Goal: Task Accomplishment & Management: Use online tool/utility

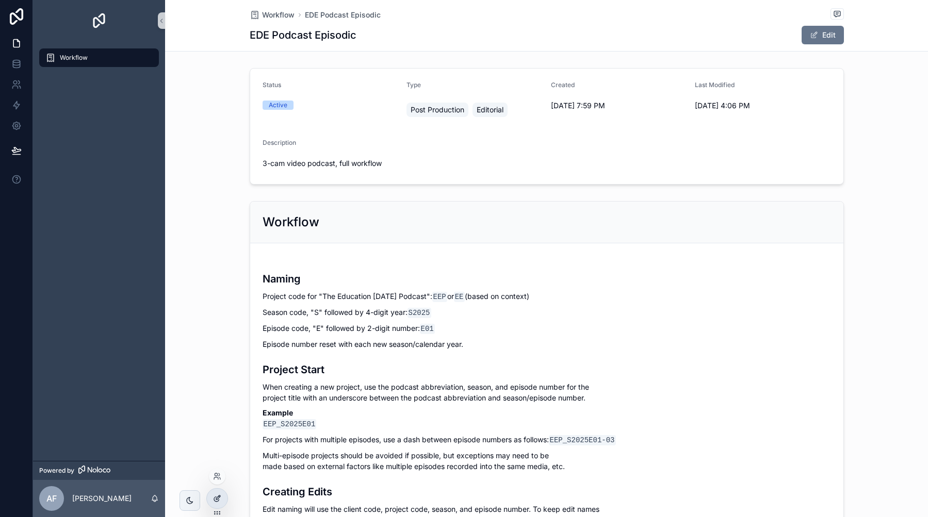
click at [215, 501] on icon at bounding box center [217, 499] width 8 height 8
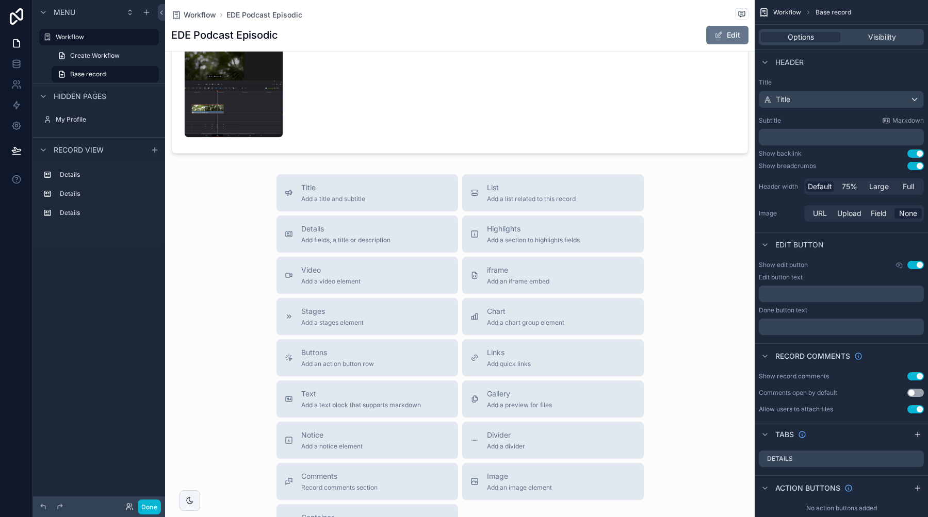
scroll to position [832, 0]
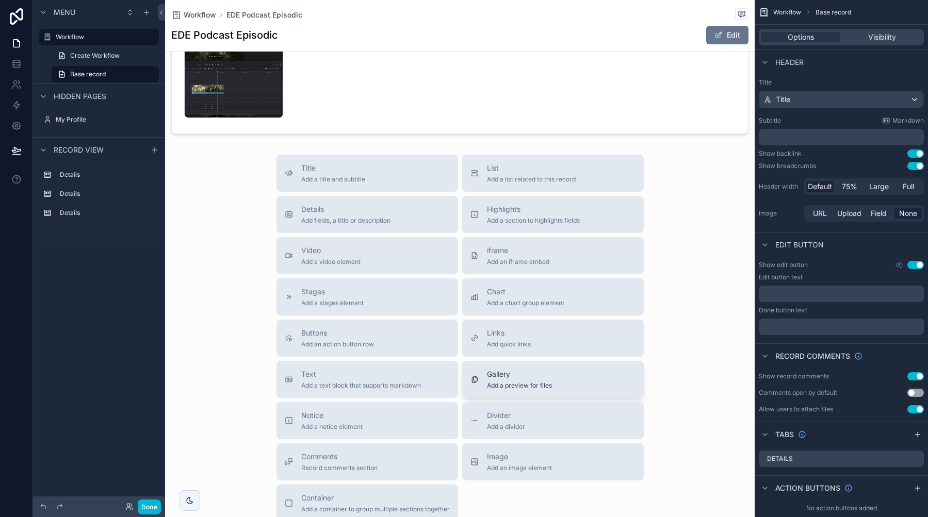
click at [503, 382] on span "Add a preview for files" at bounding box center [519, 386] width 65 height 8
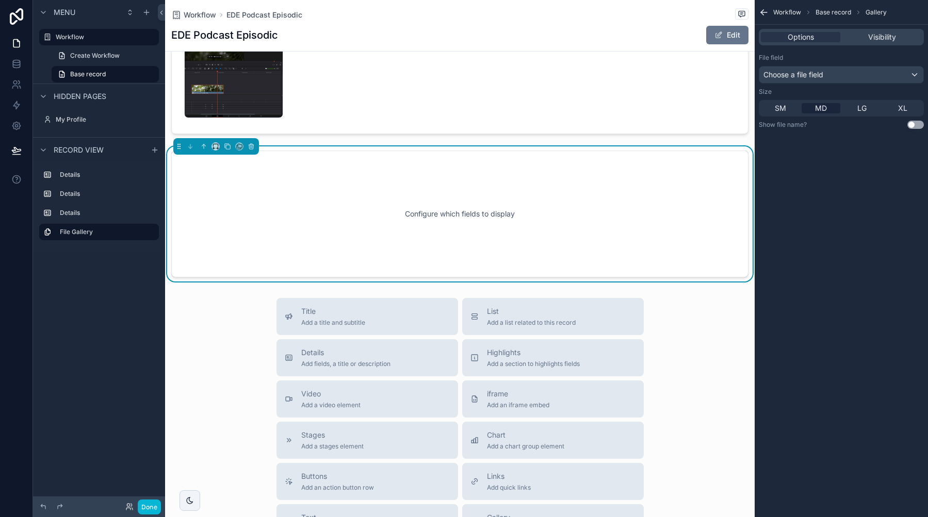
scroll to position [782, 0]
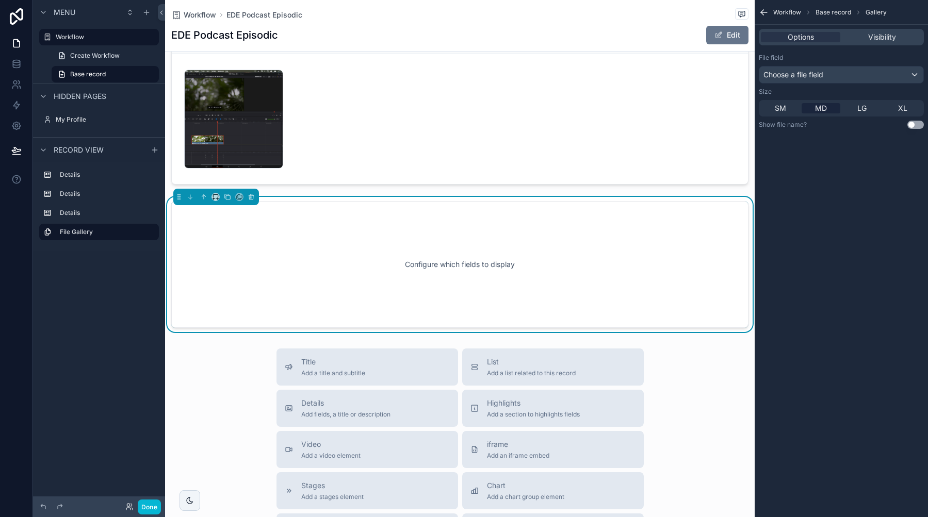
click at [787, 71] on span "Choose a file field" at bounding box center [794, 74] width 60 height 9
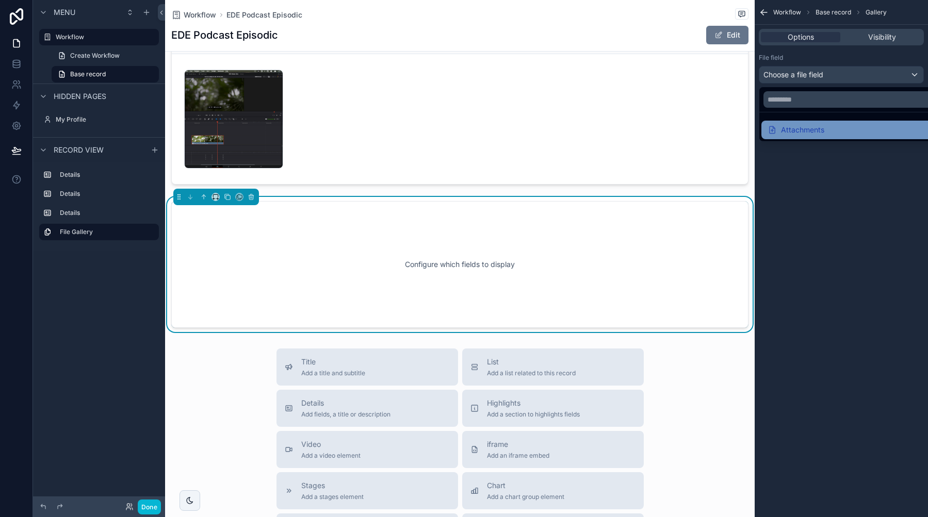
click at [789, 131] on div "Attachments" at bounding box center [796, 130] width 57 height 12
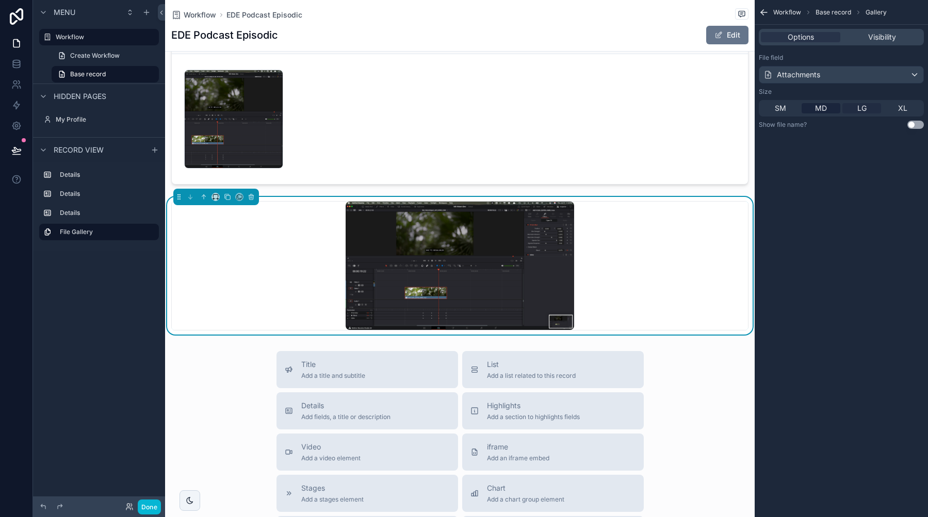
click at [864, 106] on span "LG" at bounding box center [861, 108] width 9 height 10
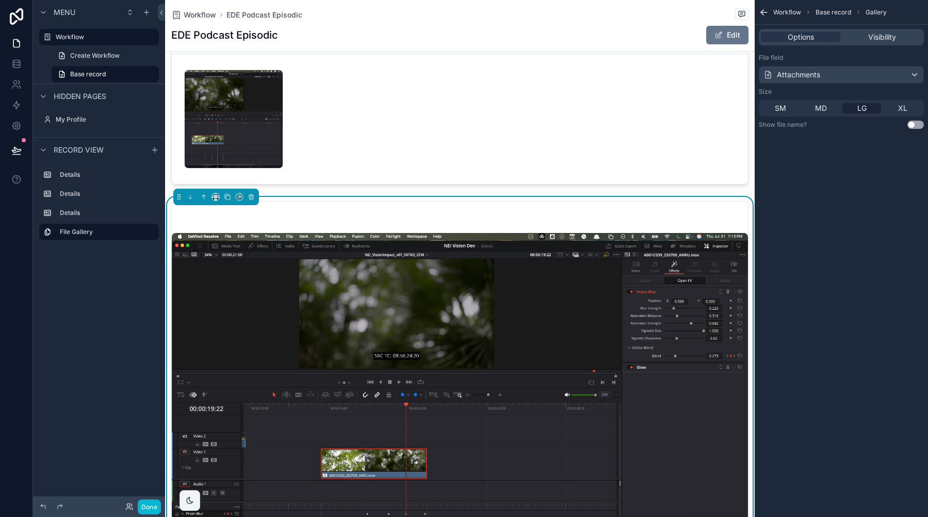
click at [915, 125] on button "Use setting" at bounding box center [915, 125] width 17 height 8
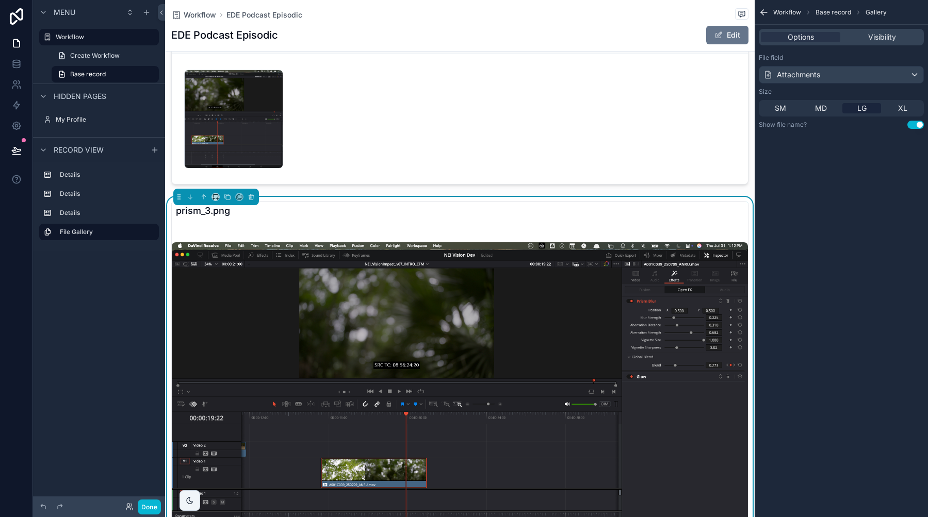
click at [915, 125] on button "Use setting" at bounding box center [915, 125] width 17 height 8
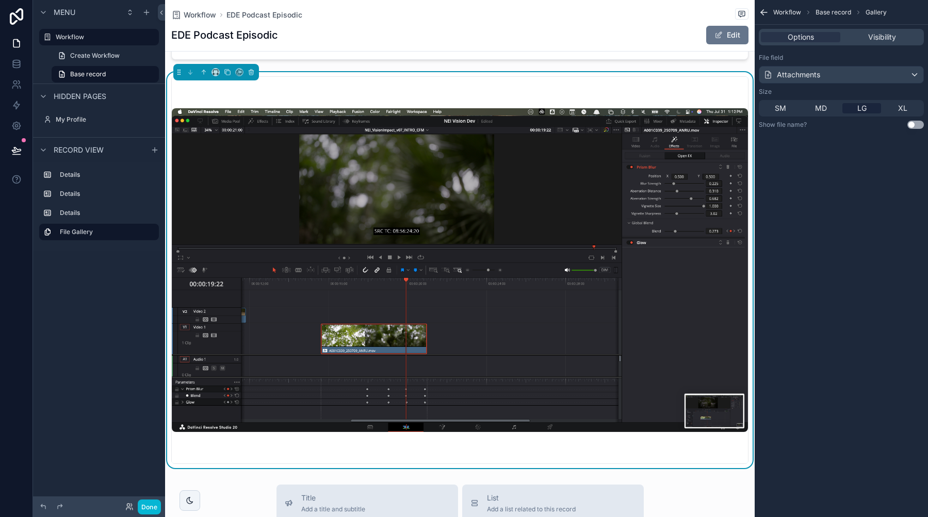
scroll to position [938, 0]
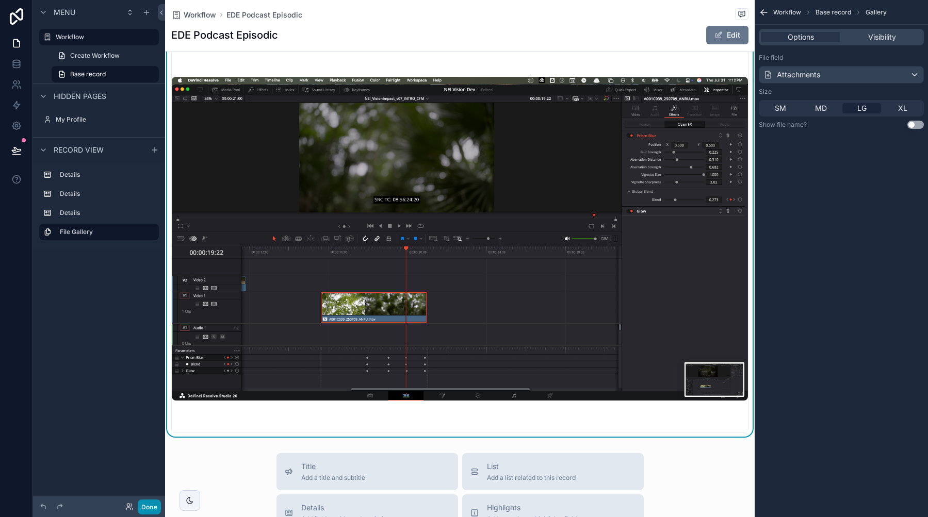
click at [155, 508] on button "Done" at bounding box center [149, 507] width 23 height 15
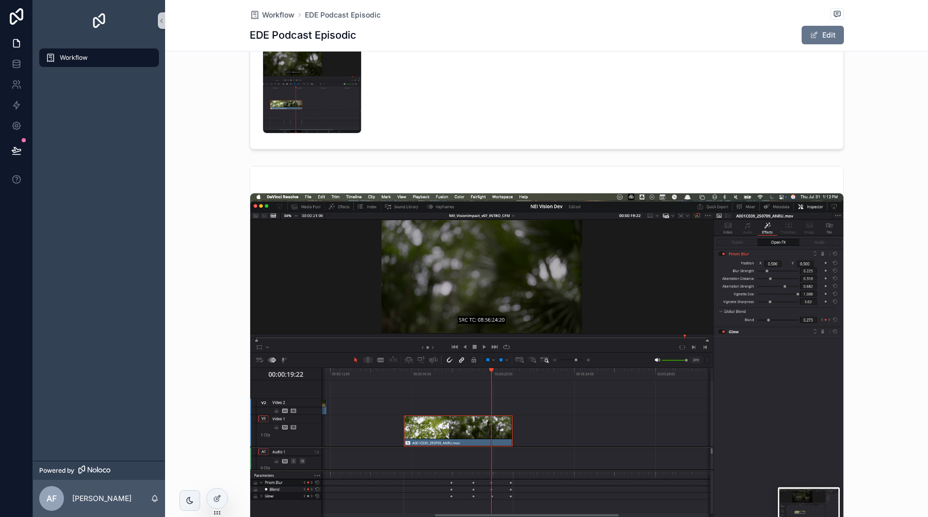
scroll to position [765, 0]
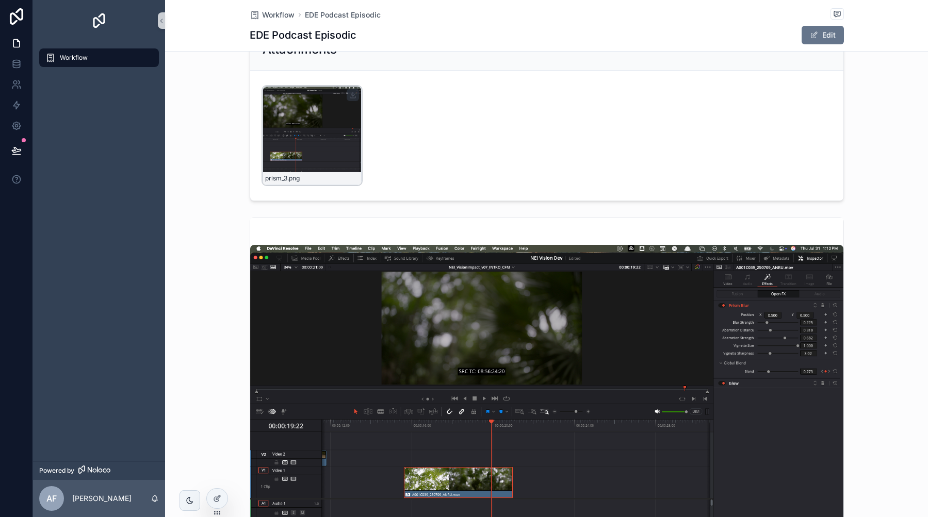
click at [320, 148] on div "prism_3 .png" at bounding box center [312, 135] width 99 height 99
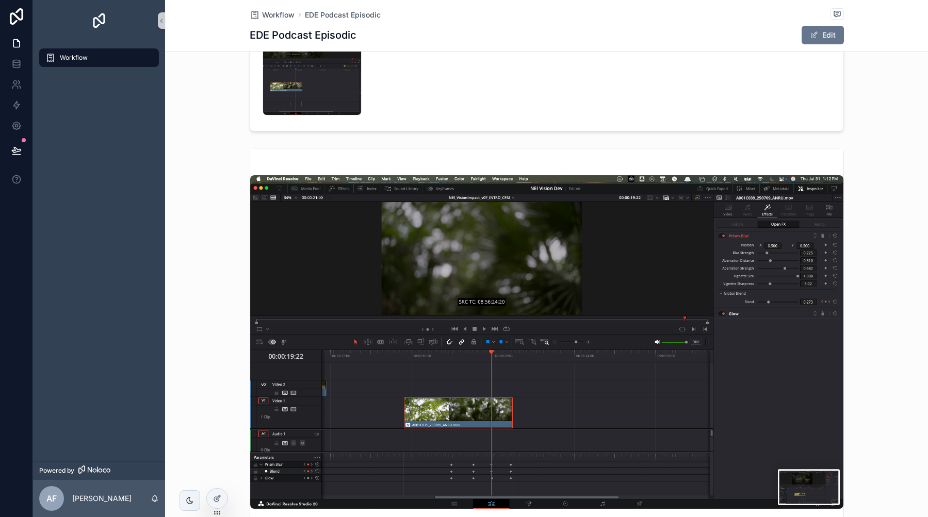
scroll to position [868, 0]
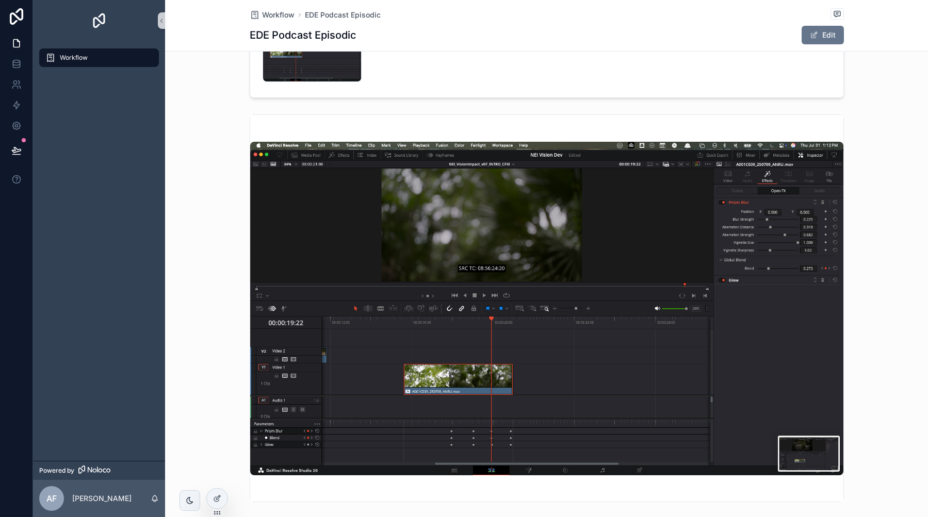
click at [582, 253] on img "scrollable content" at bounding box center [546, 309] width 593 height 334
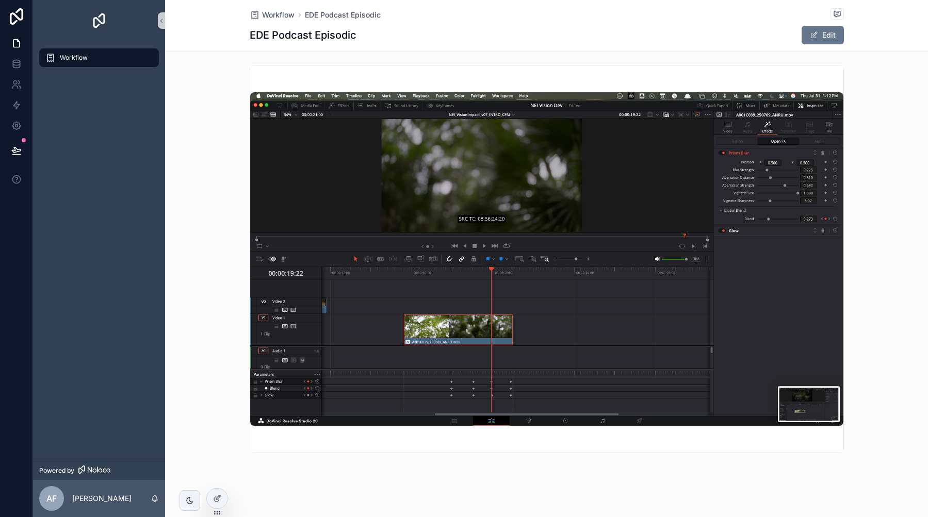
scroll to position [917, 0]
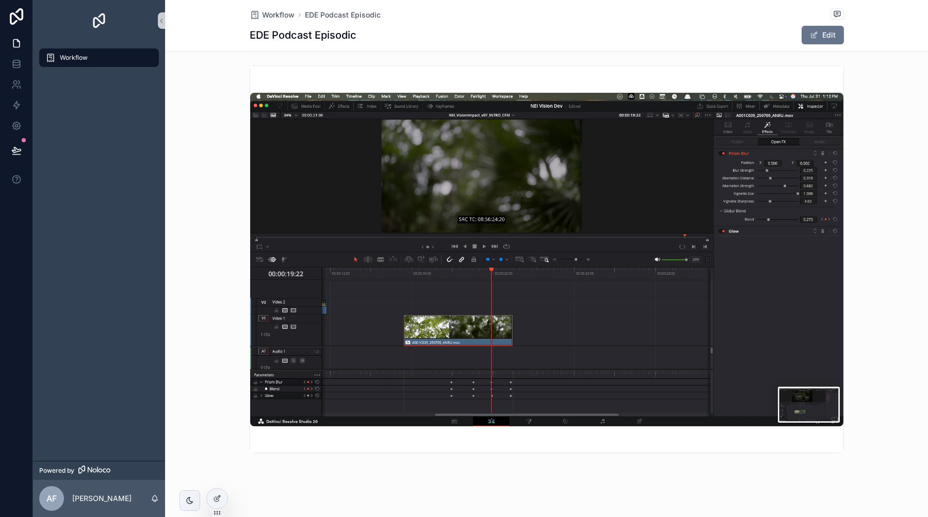
click at [799, 392] on img "scrollable content" at bounding box center [546, 260] width 593 height 334
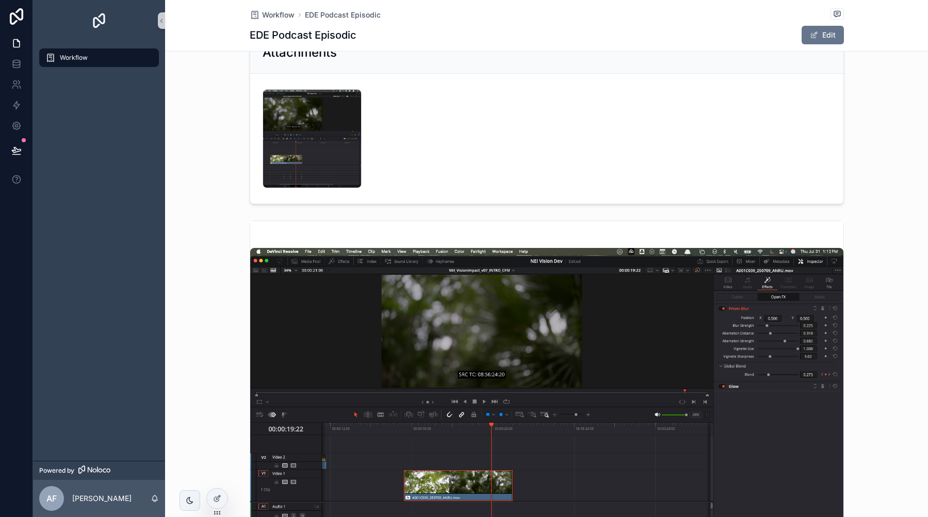
scroll to position [693, 0]
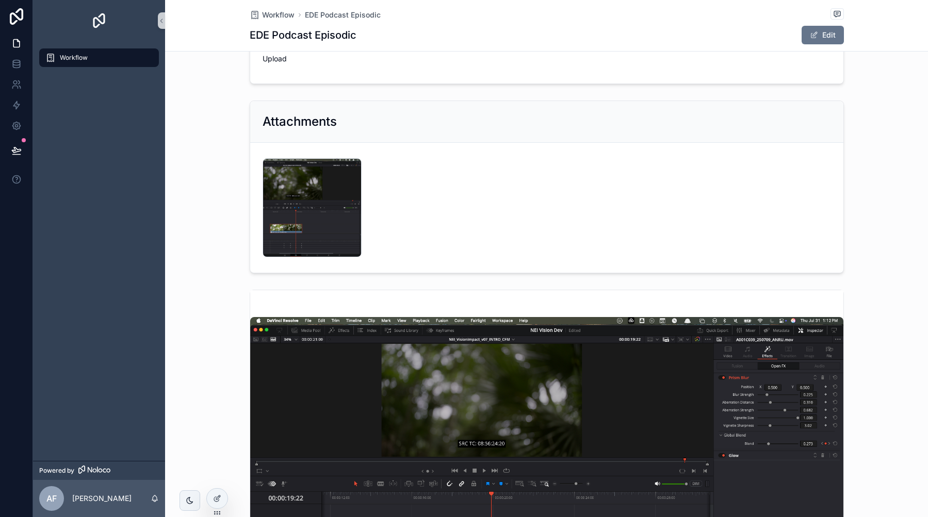
click at [363, 183] on div "prism_3 .png" at bounding box center [547, 207] width 568 height 99
click at [335, 188] on div "prism_3 .png" at bounding box center [312, 207] width 99 height 99
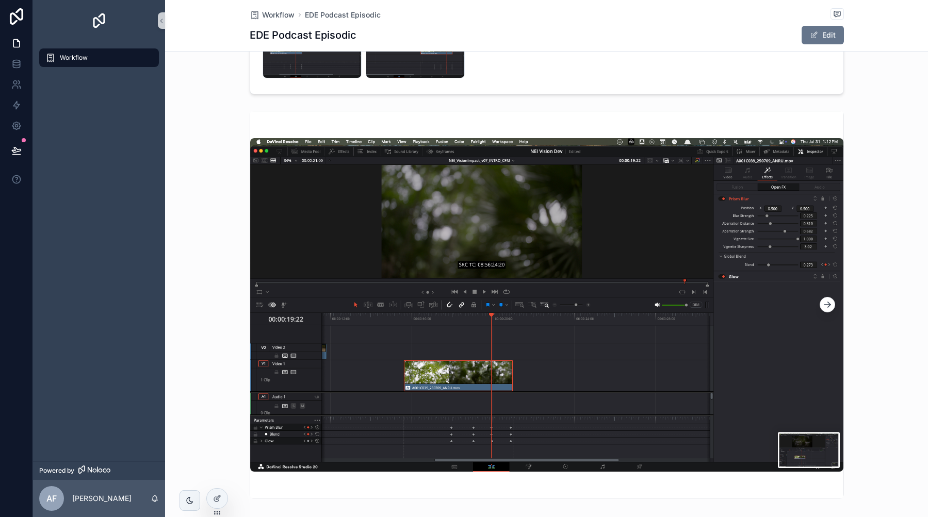
scroll to position [745, 0]
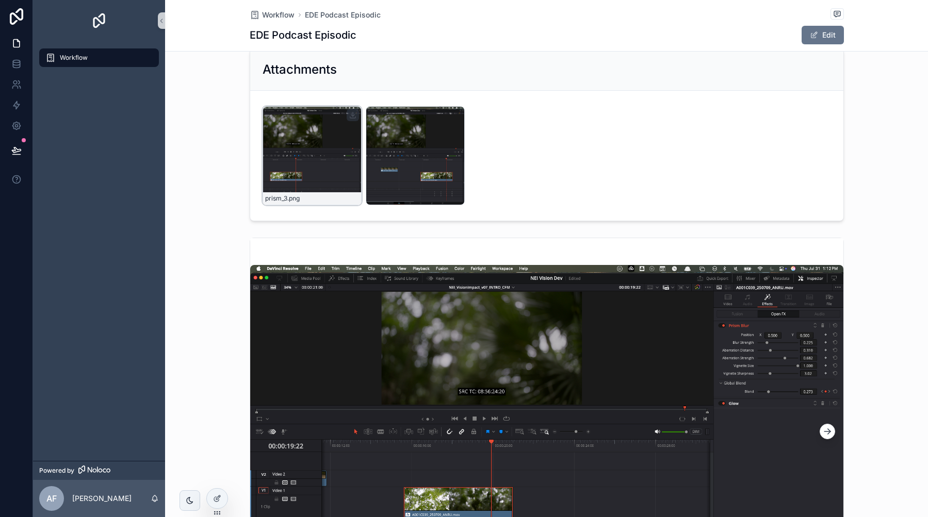
click at [310, 157] on div "prism_3 .png" at bounding box center [312, 155] width 99 height 99
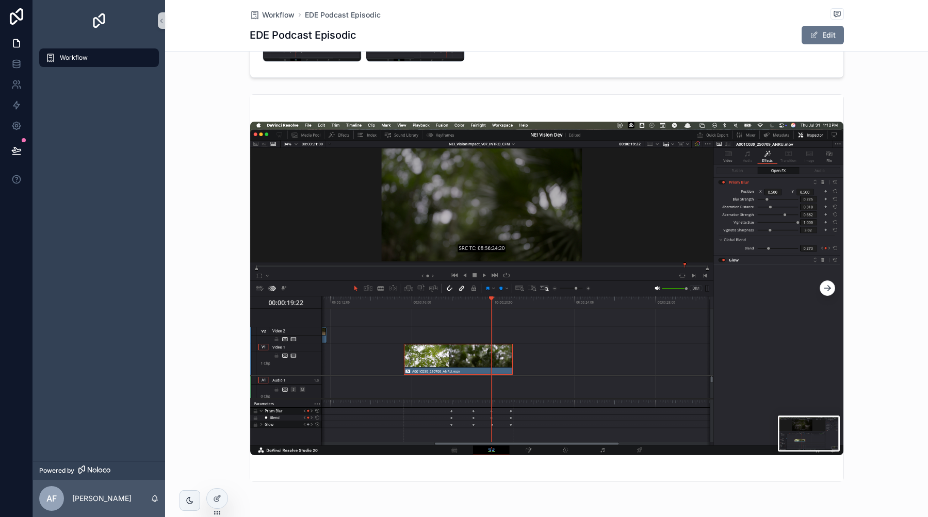
scroll to position [889, 0]
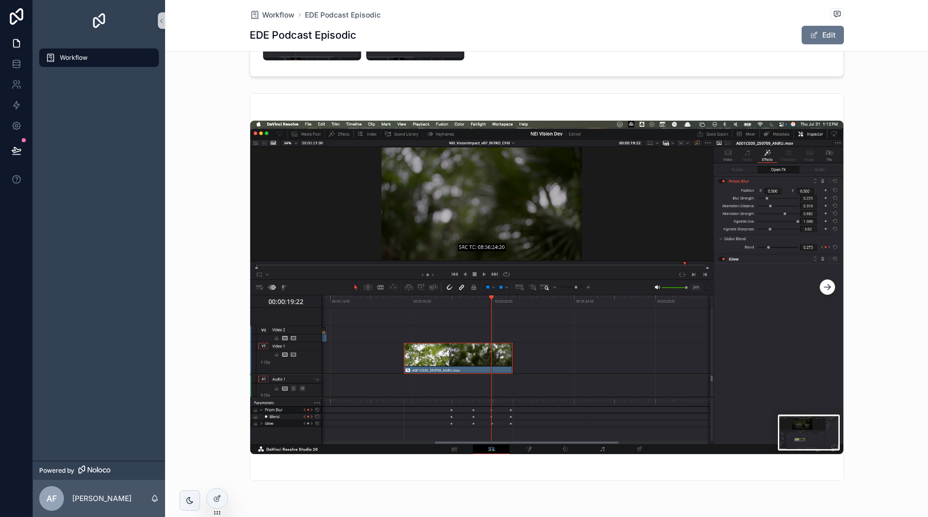
click at [627, 371] on img "scrollable content" at bounding box center [546, 288] width 593 height 334
click at [837, 267] on img "scrollable content" at bounding box center [546, 288] width 593 height 334
click at [824, 287] on button "scrollable content" at bounding box center [827, 287] width 15 height 15
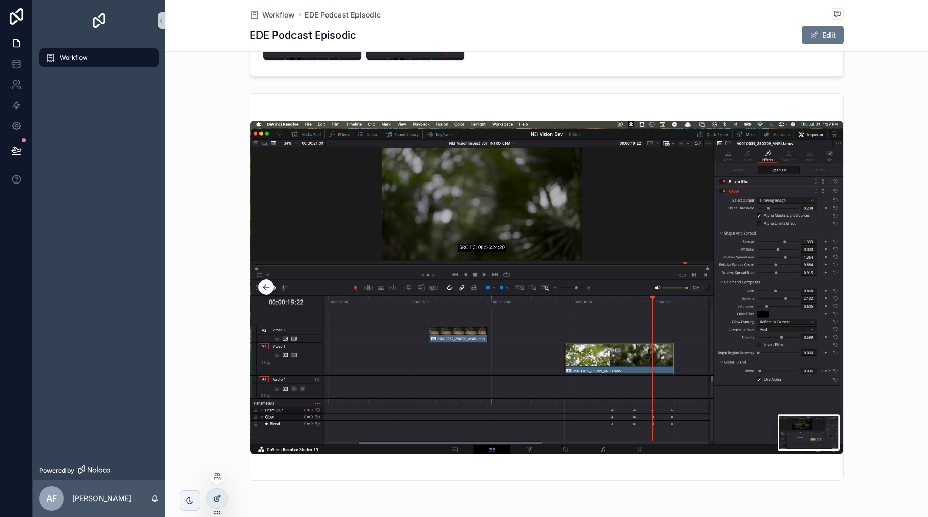
click at [219, 496] on icon at bounding box center [217, 499] width 8 height 8
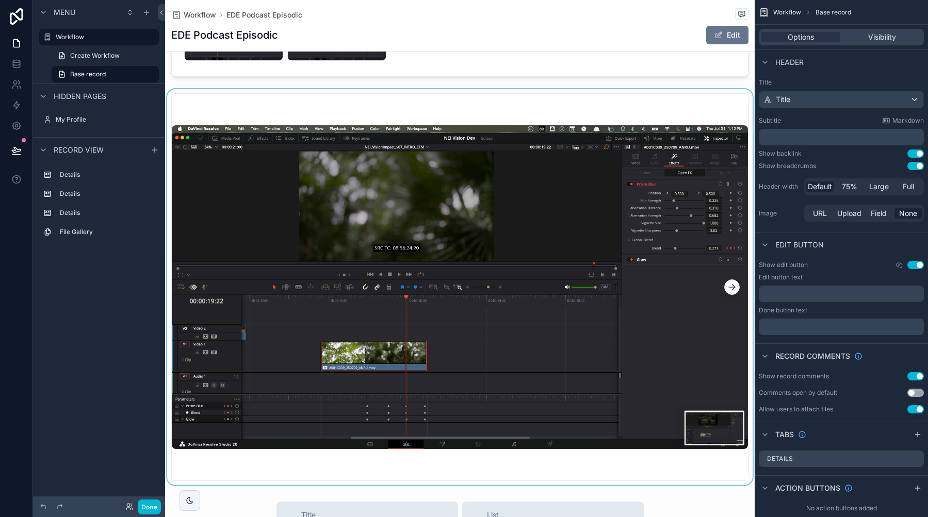
click at [551, 93] on div "scrollable content" at bounding box center [460, 287] width 590 height 396
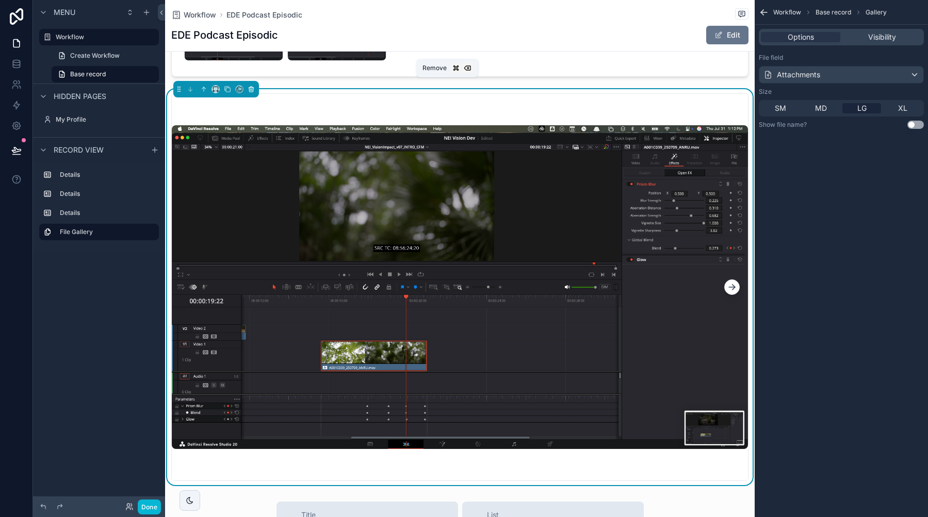
click at [252, 89] on icon "scrollable content" at bounding box center [252, 90] width 0 height 2
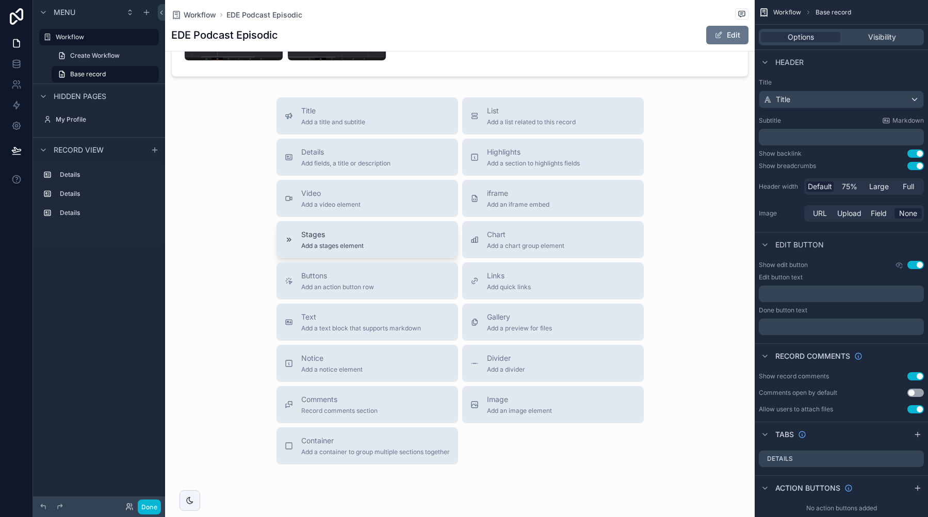
click at [321, 230] on span "Stages" at bounding box center [332, 235] width 62 height 10
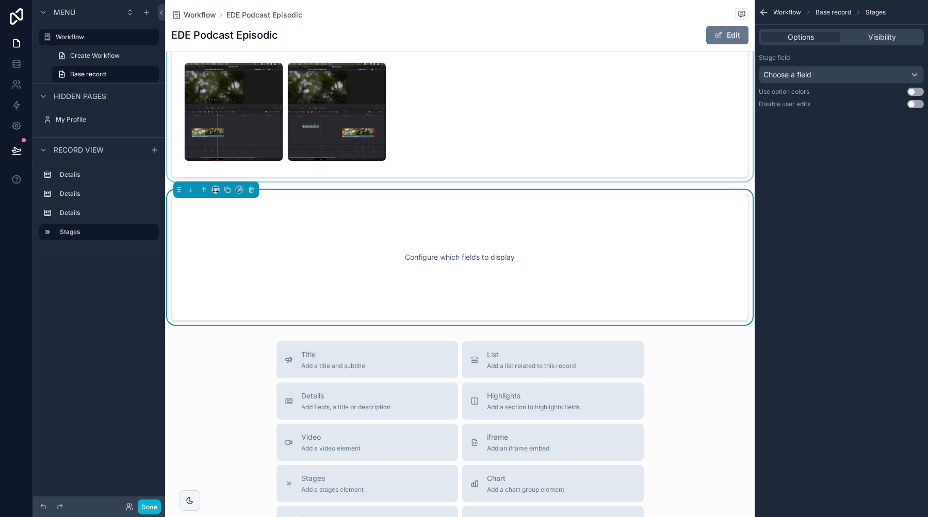
scroll to position [782, 0]
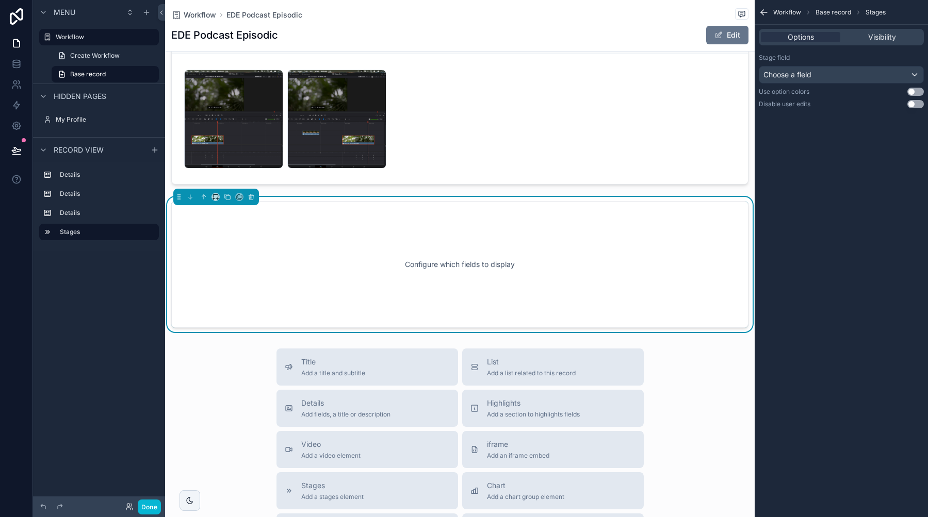
click at [804, 80] on div "Choose a field" at bounding box center [841, 75] width 164 height 17
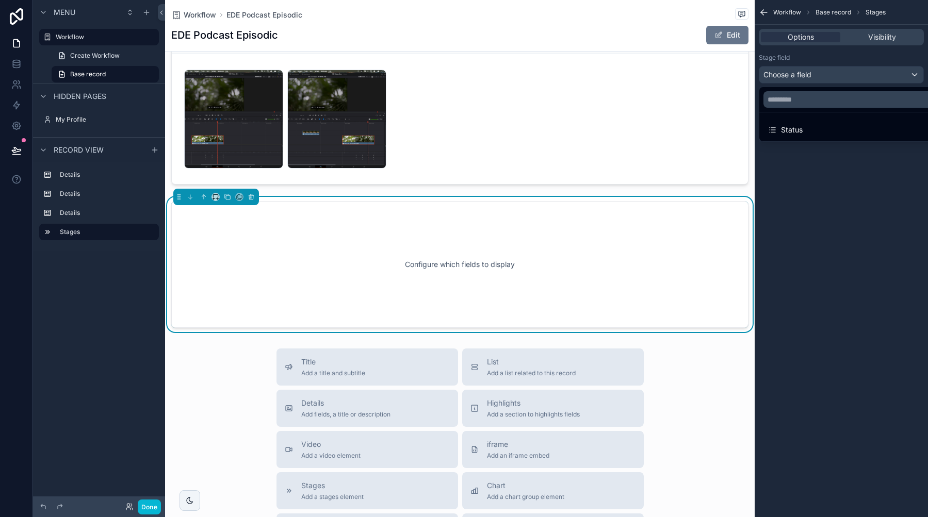
click at [804, 77] on div "scrollable content" at bounding box center [464, 258] width 928 height 517
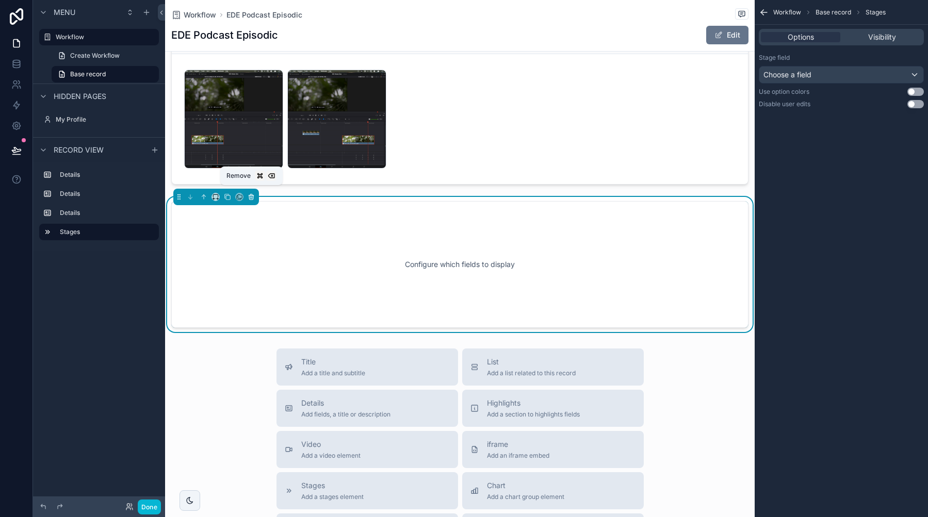
click at [252, 194] on icon "scrollable content" at bounding box center [251, 194] width 2 height 1
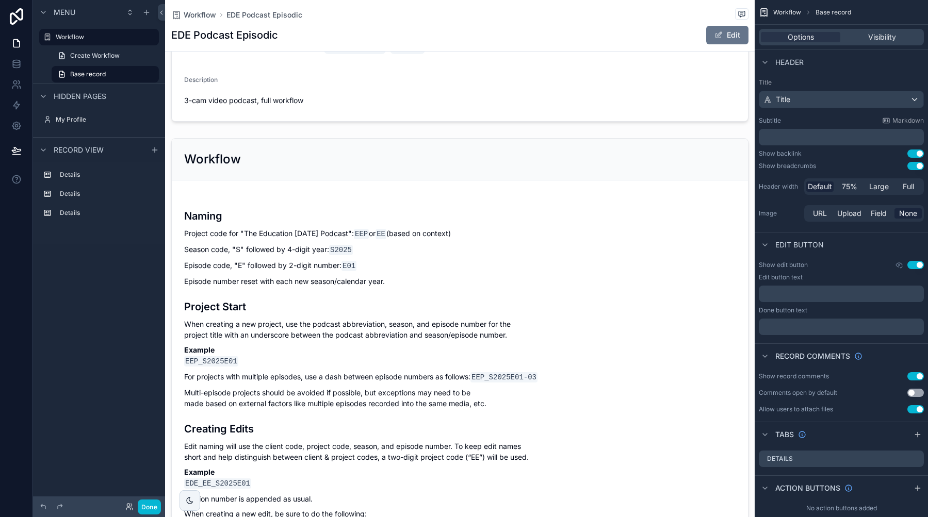
scroll to position [61, 0]
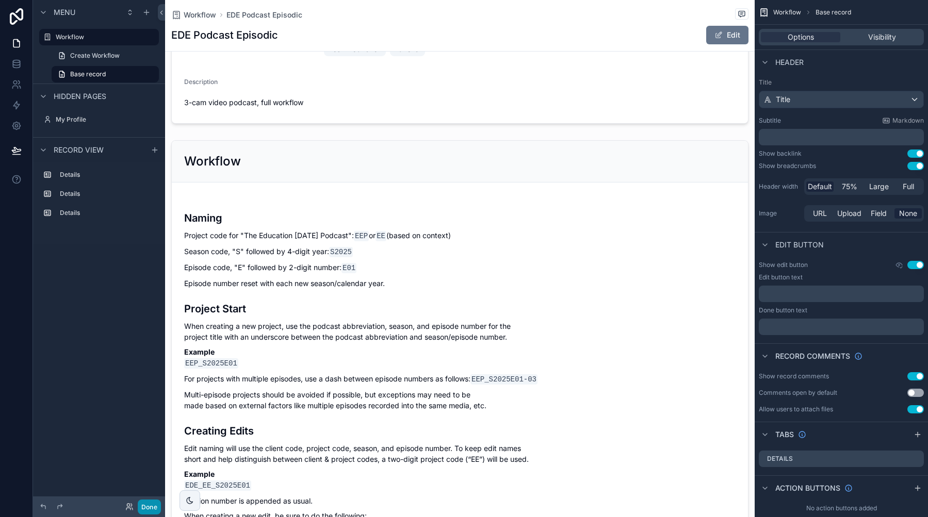
click at [155, 501] on button "Done" at bounding box center [149, 507] width 23 height 15
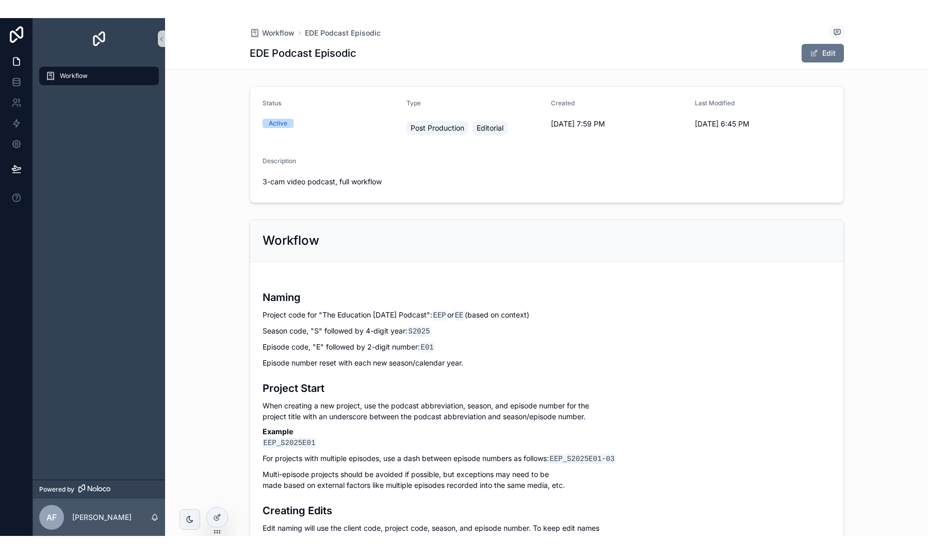
scroll to position [0, 0]
